Goal: Obtain resource: Download file/media

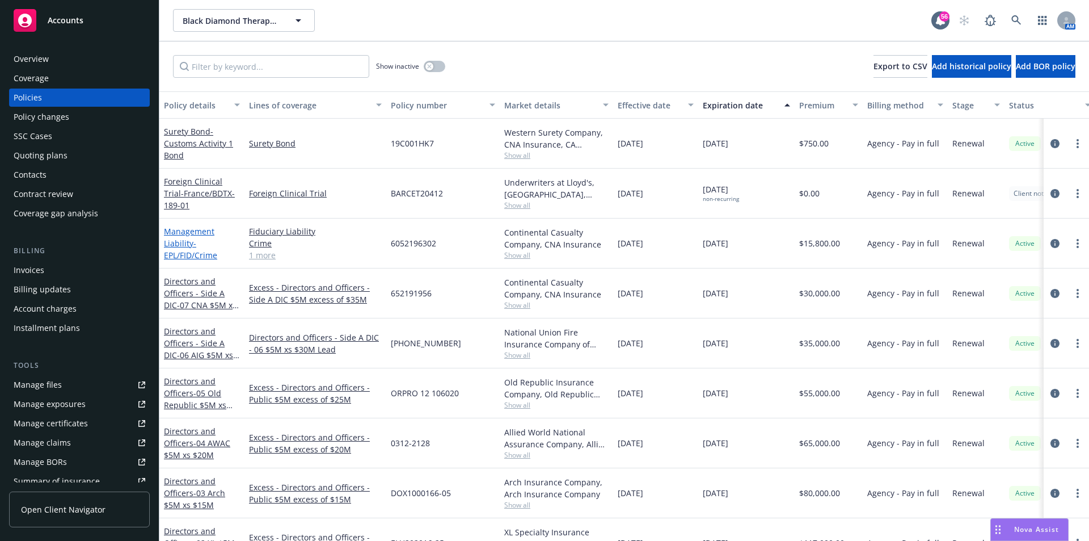
click at [181, 243] on link "Management Liability - EPL/FID/Crime" at bounding box center [190, 243] width 53 height 35
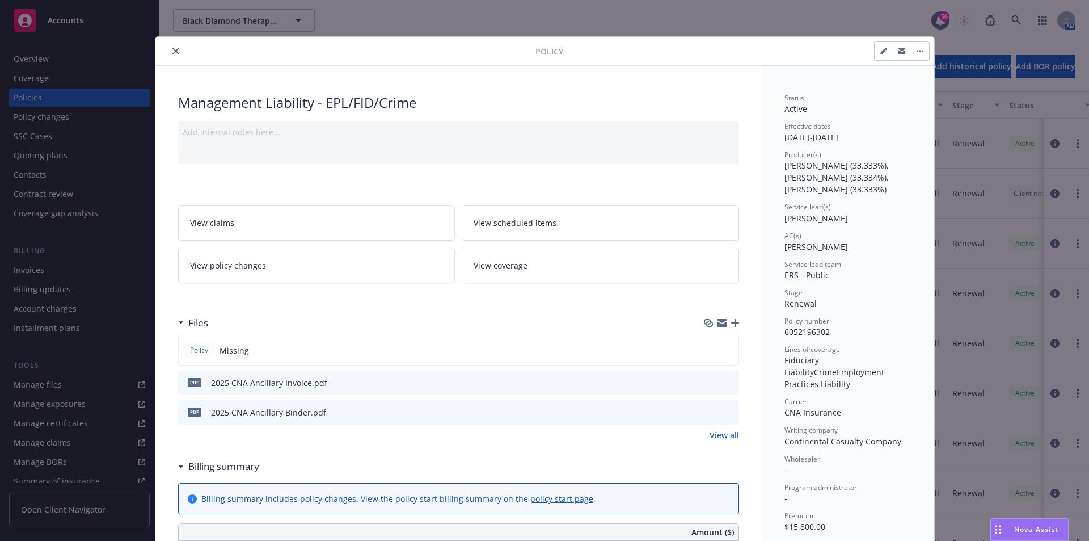
click at [172, 52] on icon "close" at bounding box center [175, 51] width 7 height 7
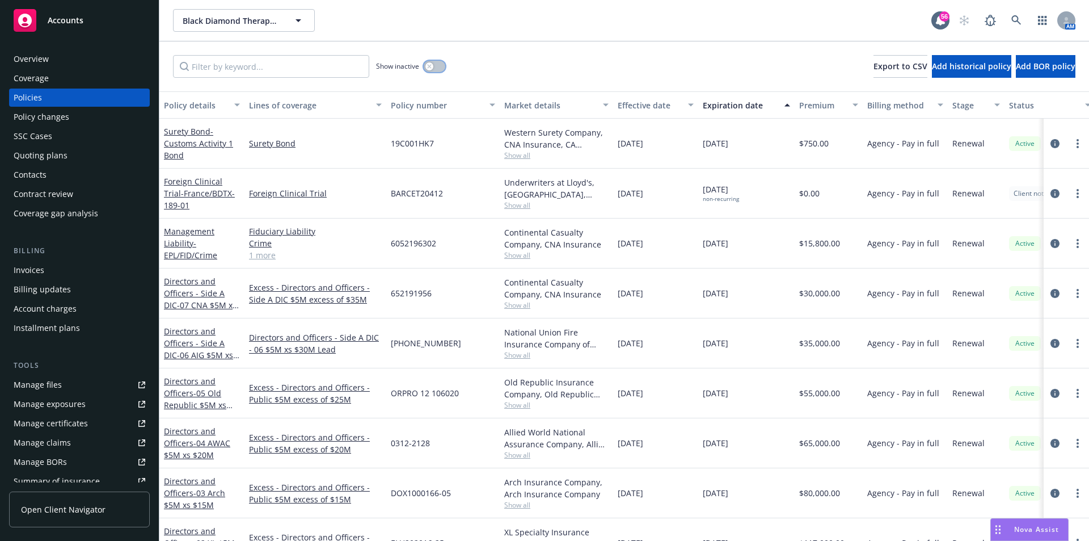
click at [429, 70] on div "button" at bounding box center [429, 66] width 8 height 8
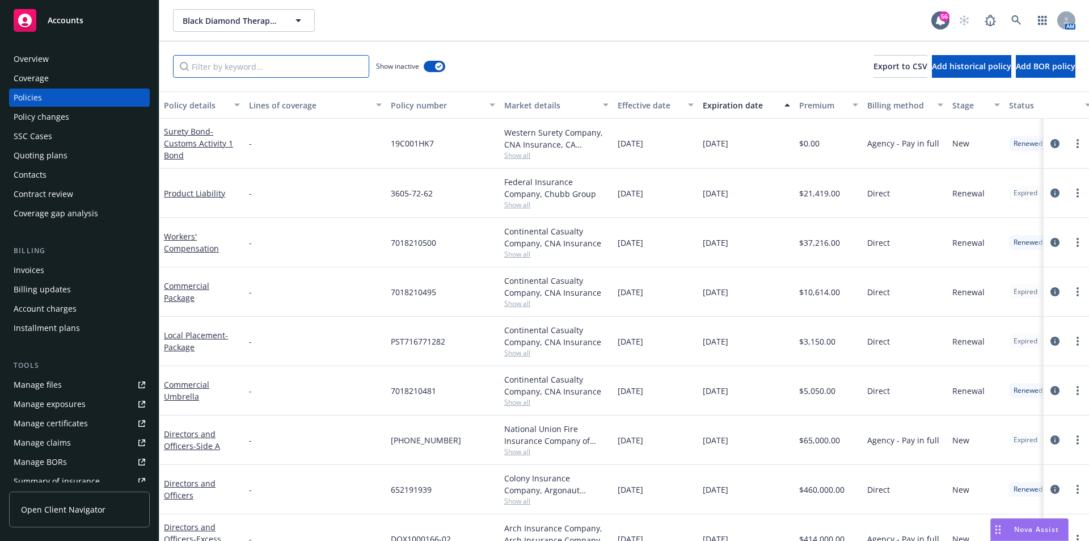
click at [263, 65] on input "Filter by keyword..." at bounding box center [271, 66] width 196 height 23
type input "epl"
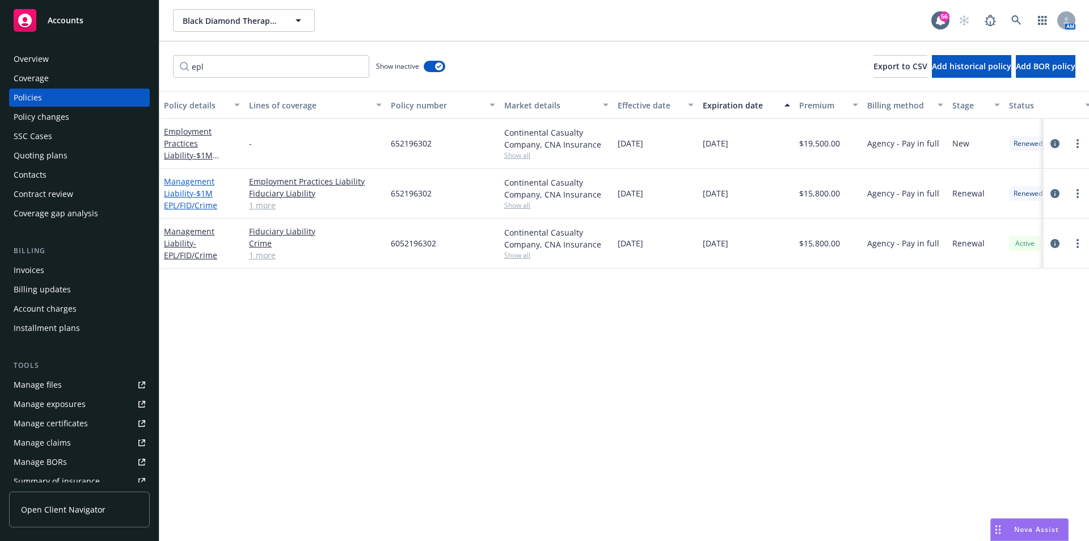
click at [191, 198] on link "Management Liability - $1M EPL/FID/Crime" at bounding box center [190, 193] width 53 height 35
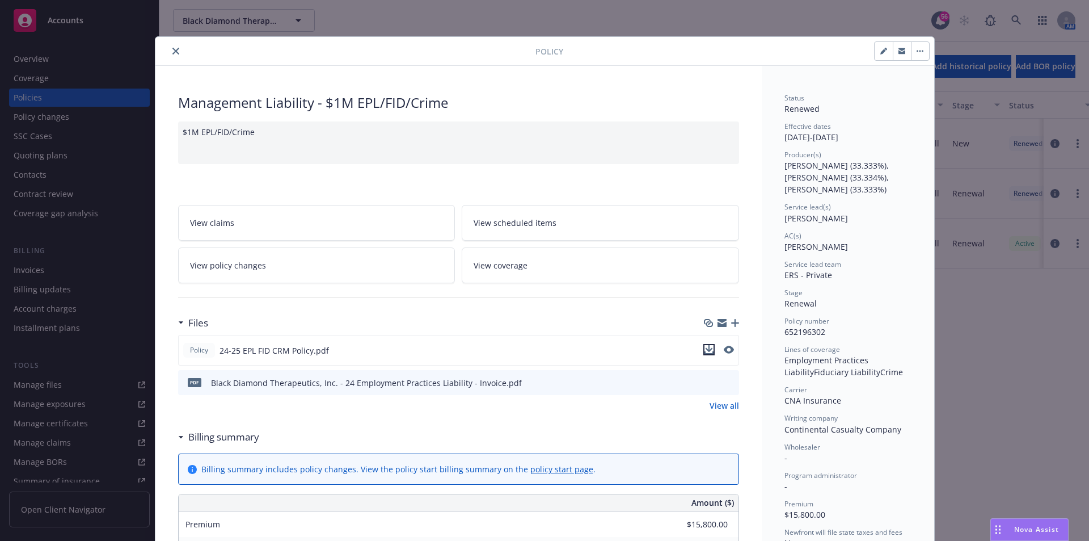
click at [707, 349] on icon "download file" at bounding box center [708, 349] width 9 height 9
click at [172, 54] on icon "close" at bounding box center [175, 51] width 7 height 7
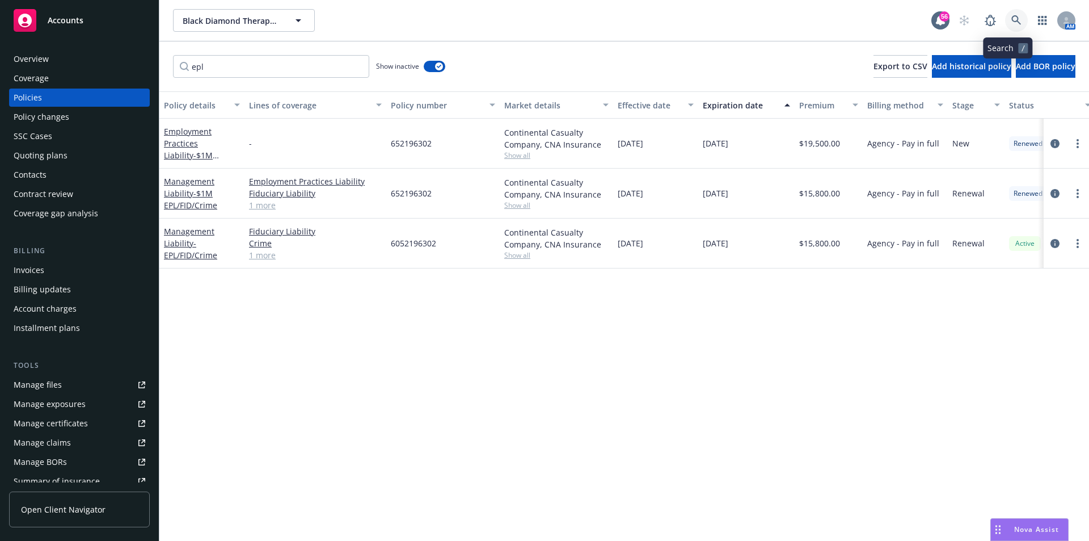
click at [1011, 23] on icon at bounding box center [1016, 20] width 10 height 10
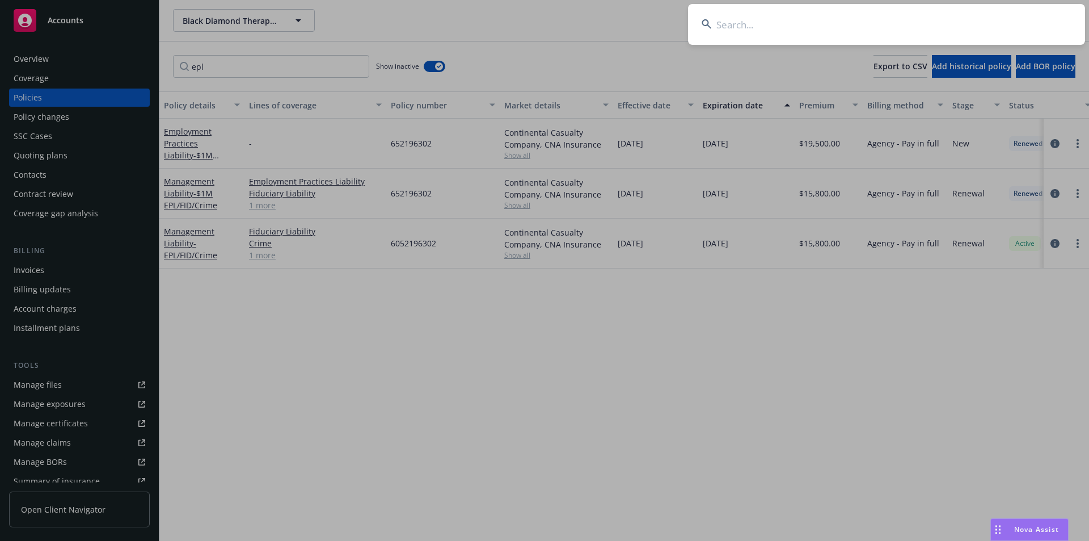
click at [768, 32] on input at bounding box center [886, 24] width 397 height 41
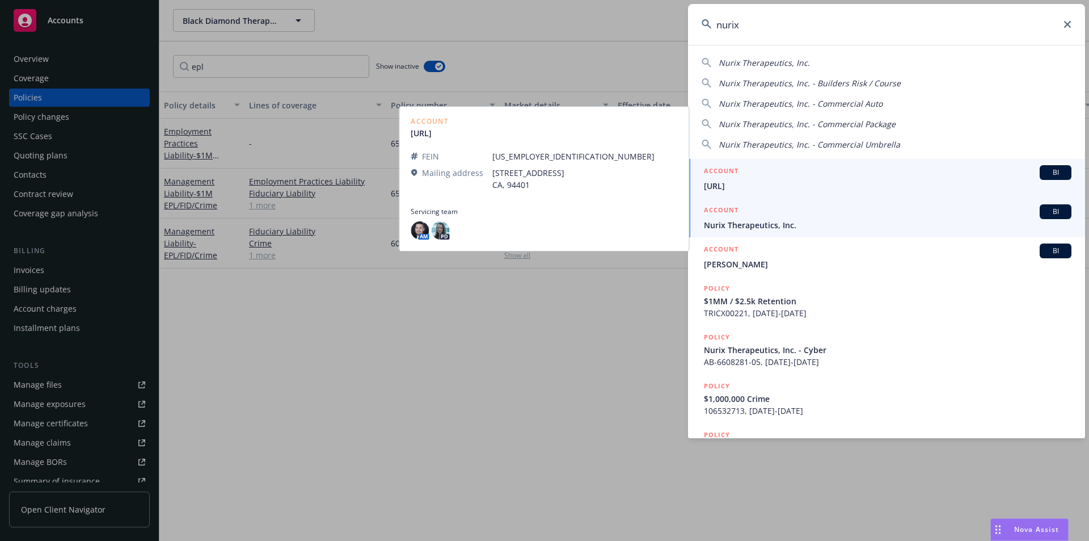
type input "nurix"
click at [779, 232] on link "ACCOUNT BI Nurix Therapeutics, Inc." at bounding box center [886, 217] width 397 height 39
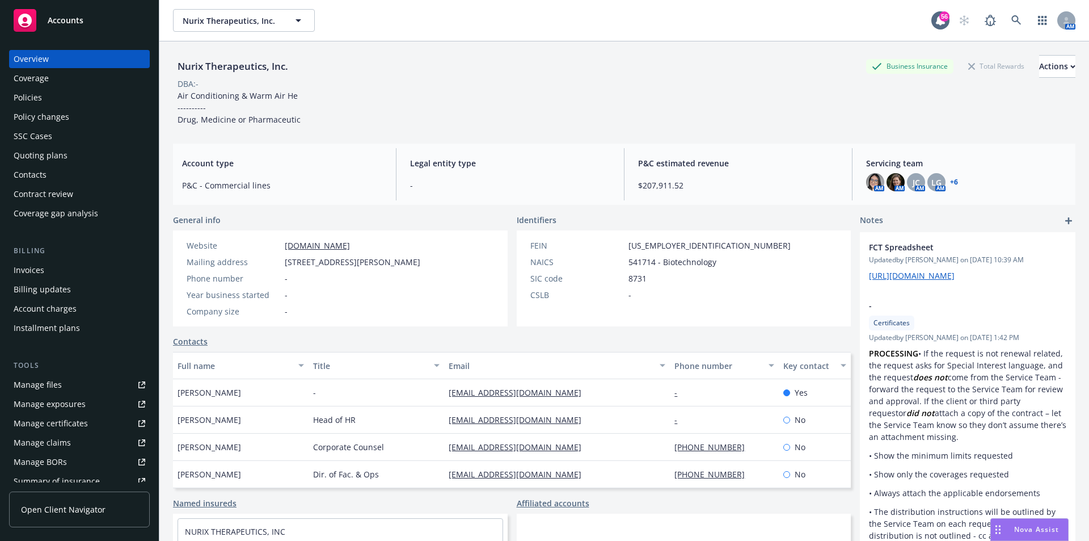
click at [19, 96] on div "Policies" at bounding box center [28, 97] width 28 height 18
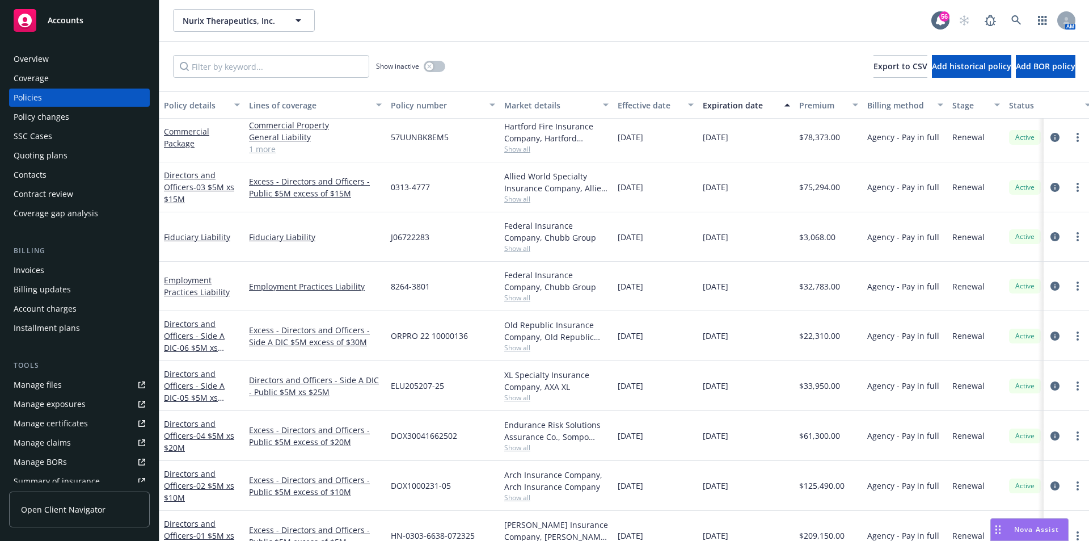
scroll to position [510, 0]
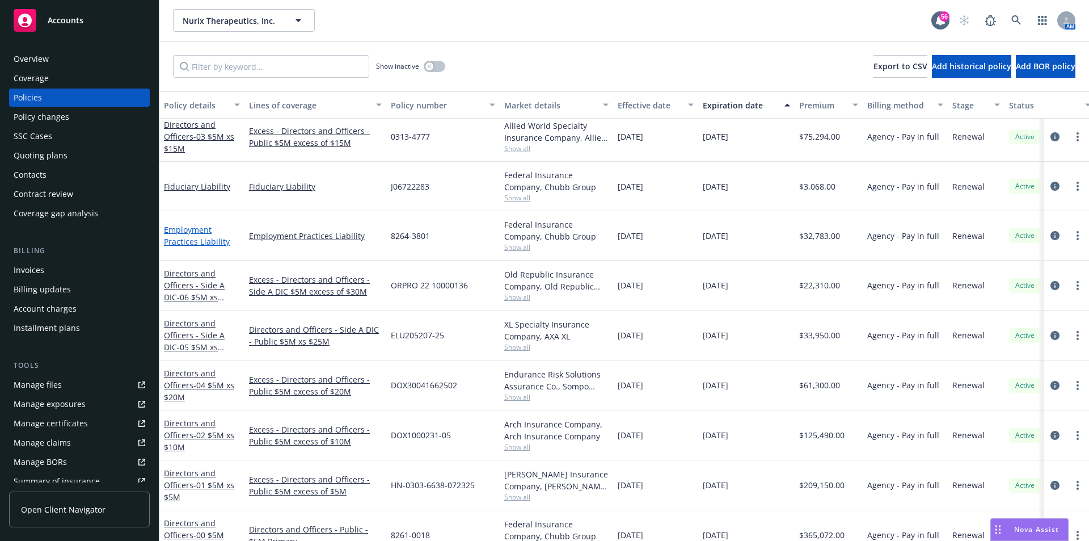
click at [187, 231] on link "Employment Practices Liability" at bounding box center [197, 235] width 66 height 23
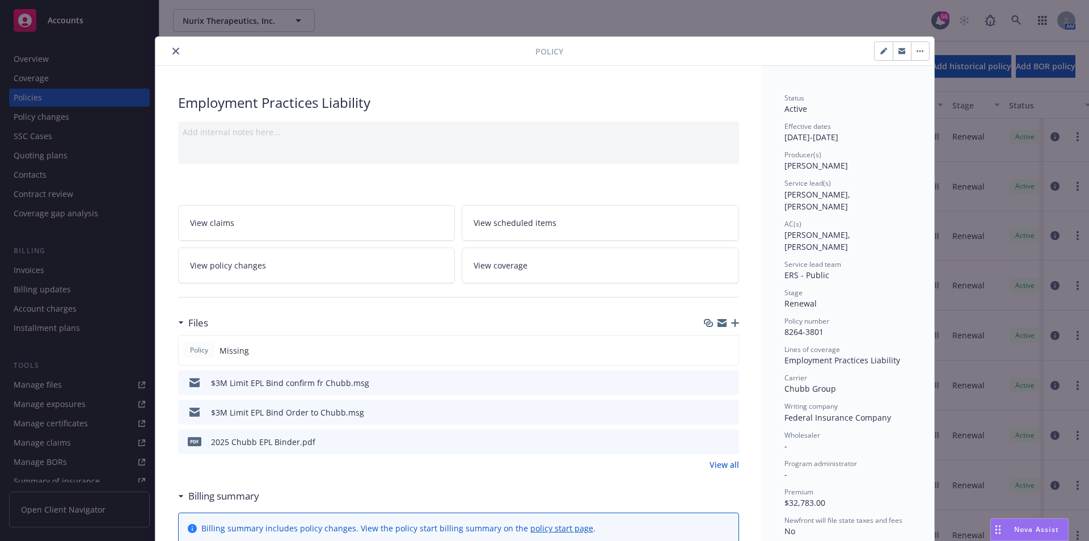
click at [172, 53] on icon "close" at bounding box center [175, 51] width 7 height 7
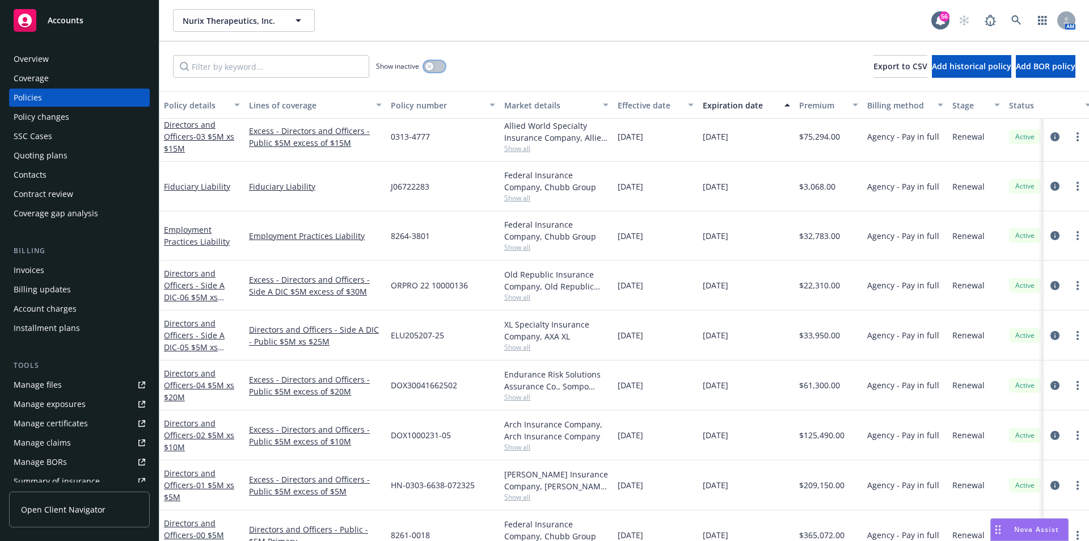
click at [429, 69] on div "button" at bounding box center [429, 66] width 8 height 8
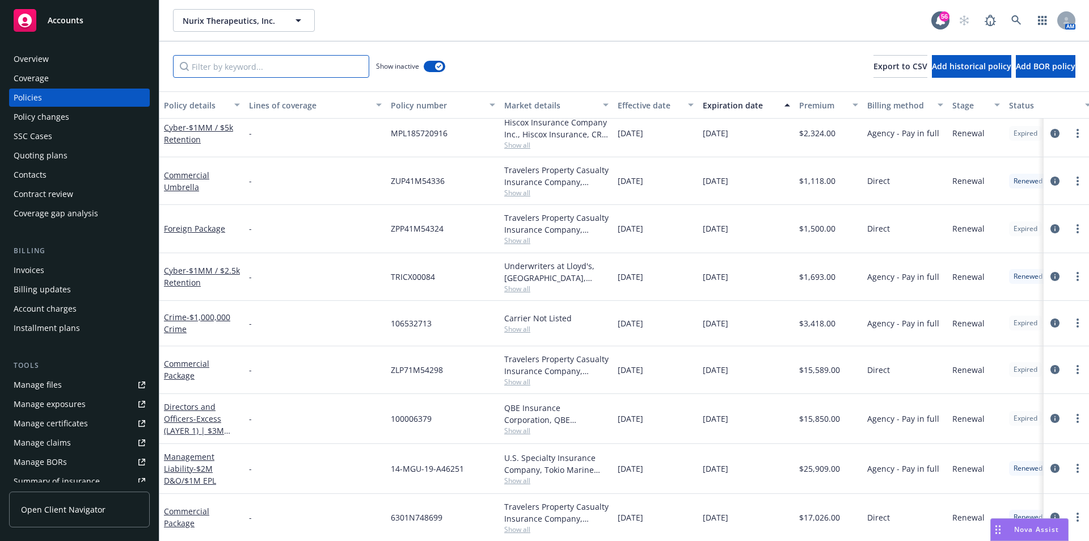
click at [239, 65] on input "Filter by keyword..." at bounding box center [271, 66] width 196 height 23
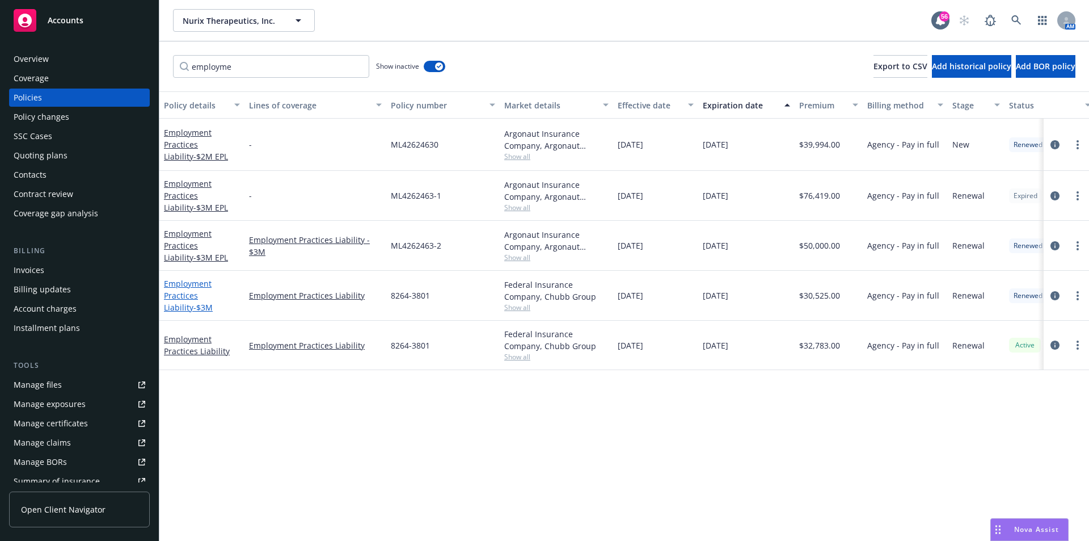
click at [190, 295] on link "Employment Practices Liability - $3M" at bounding box center [188, 295] width 49 height 35
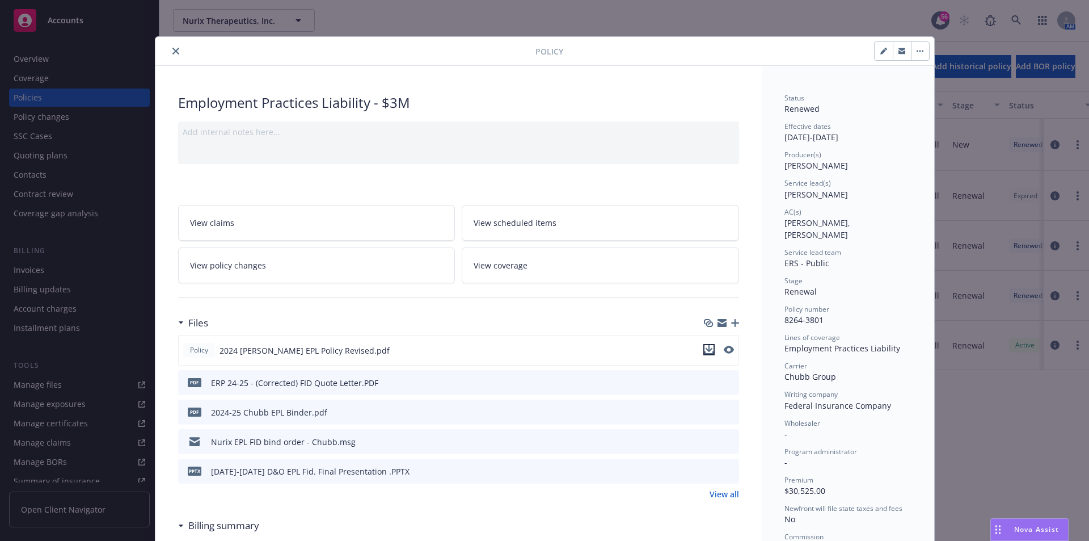
click at [708, 349] on icon "download file" at bounding box center [708, 349] width 9 height 9
click at [169, 55] on button "close" at bounding box center [176, 51] width 14 height 14
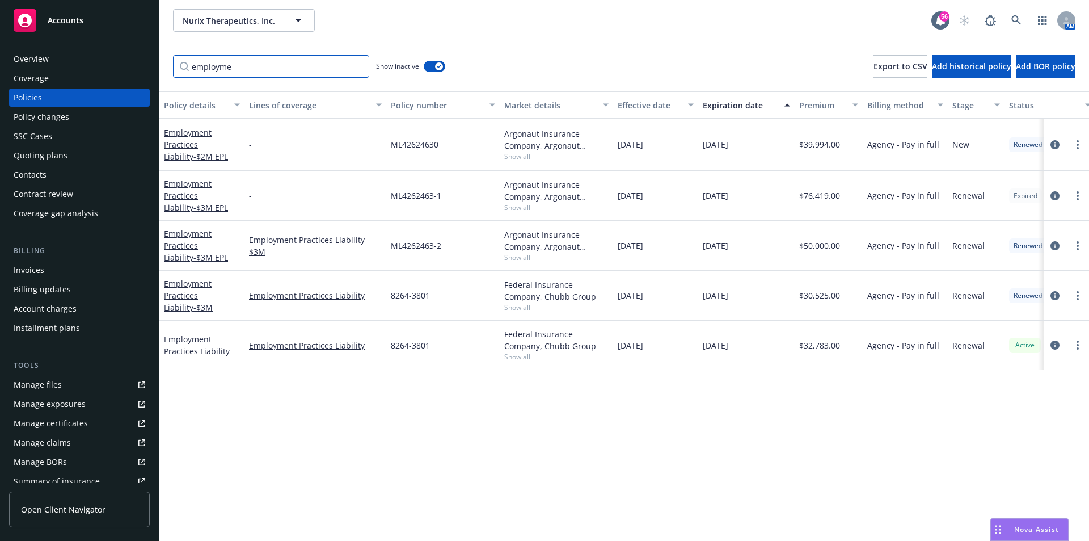
click at [248, 64] on input "employme" at bounding box center [271, 66] width 196 height 23
drag, startPoint x: 255, startPoint y: 66, endPoint x: 158, endPoint y: 61, distance: 97.7
click at [158, 61] on div "Accounts Overview Coverage Policies Policy changes SSC Cases Quoting plans Cont…" at bounding box center [544, 270] width 1089 height 541
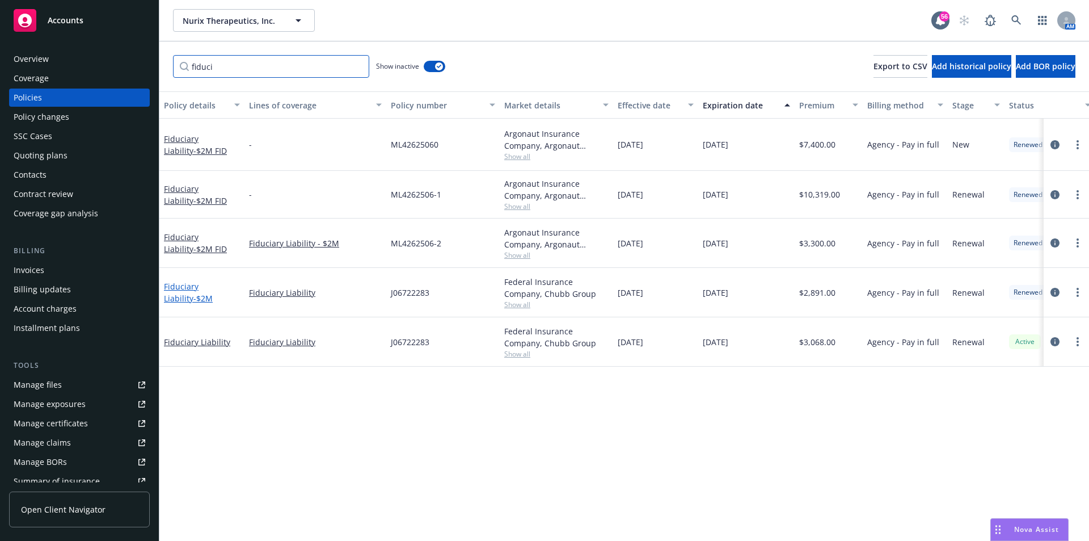
type input "fiduci"
click at [197, 284] on link "Fiduciary Liability - $2M" at bounding box center [188, 292] width 49 height 23
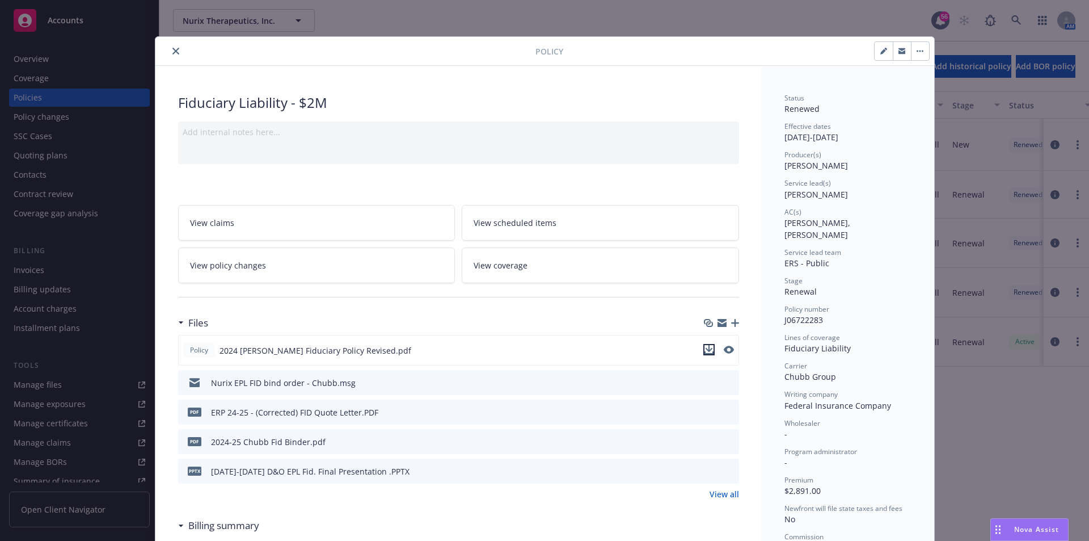
click at [704, 346] on icon "download file" at bounding box center [708, 349] width 9 height 9
